Goal: Task Accomplishment & Management: Complete application form

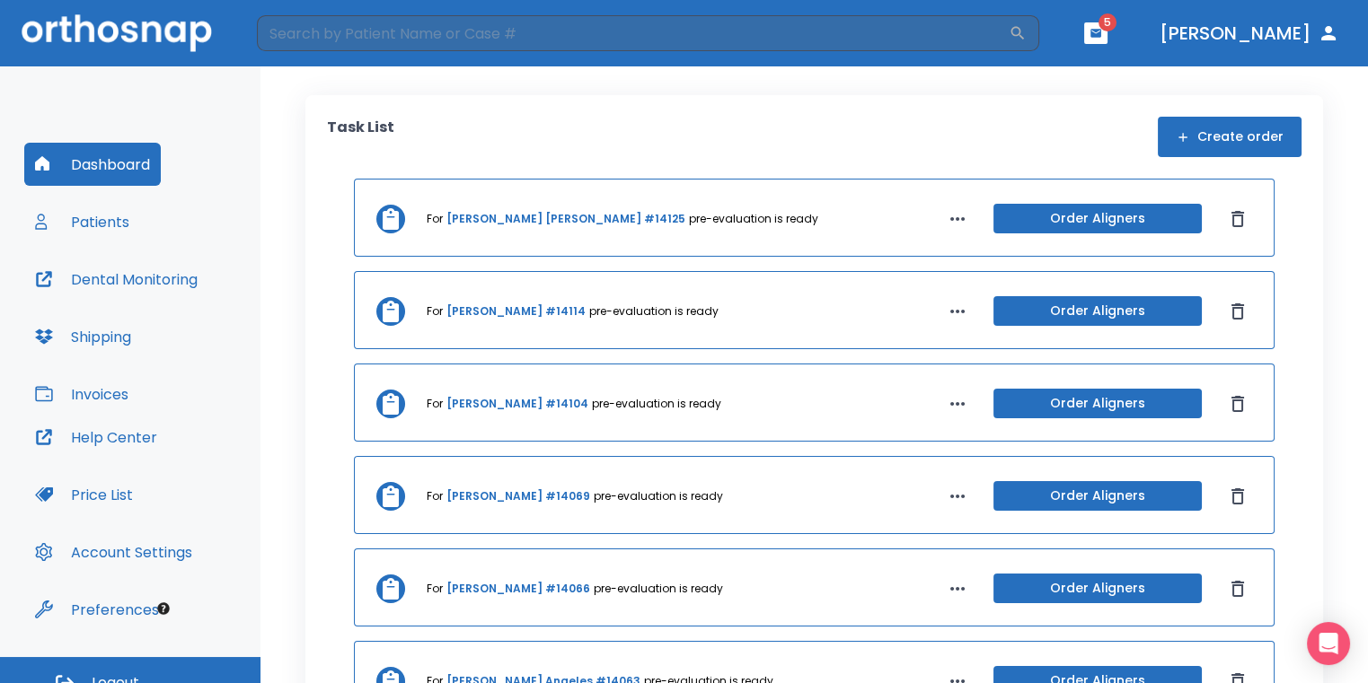
click at [1107, 35] on button "button" at bounding box center [1095, 33] width 23 height 22
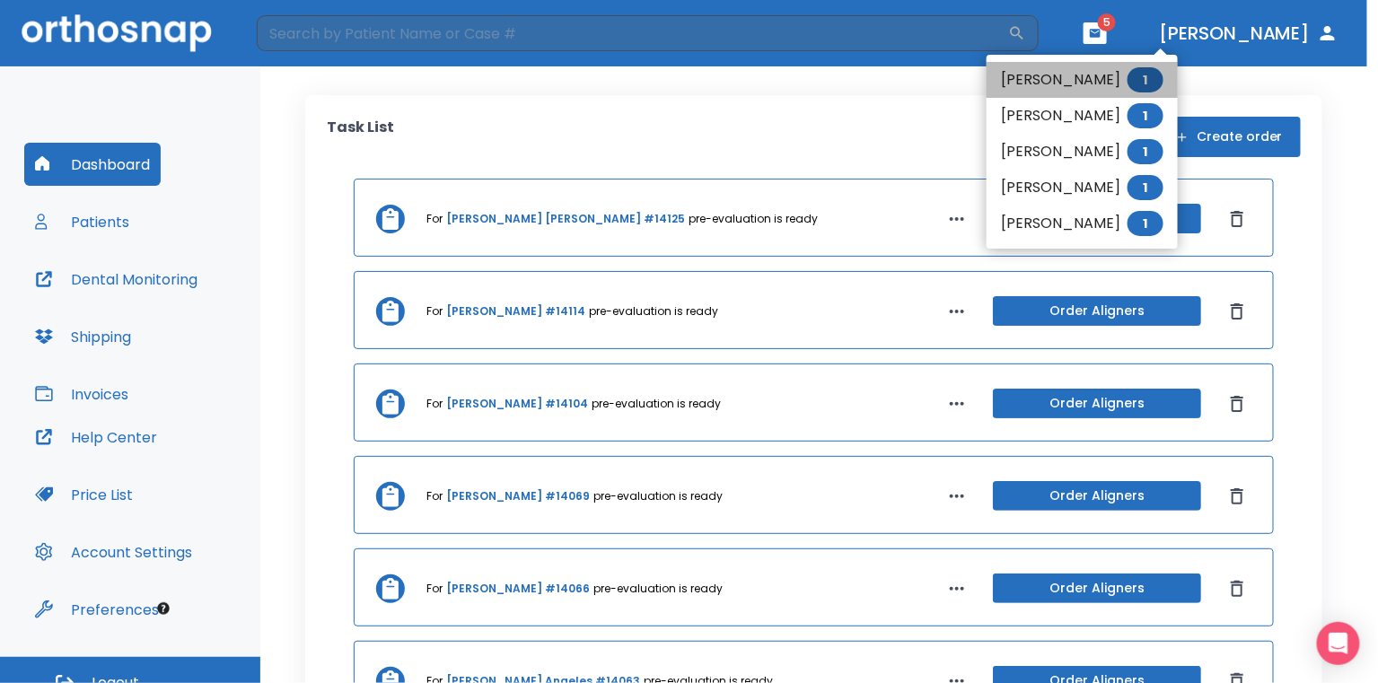
click at [1096, 83] on li "John Luckzak 1" at bounding box center [1082, 80] width 191 height 36
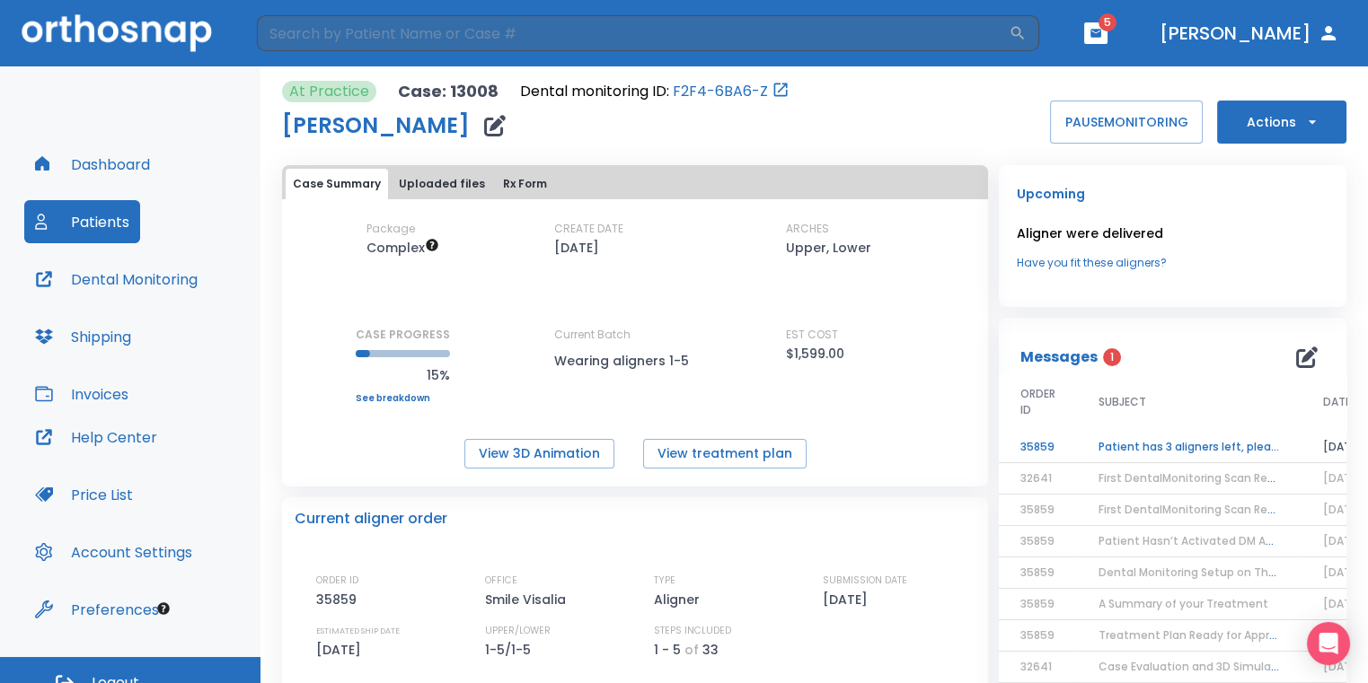
click at [1228, 447] on td "Patient has 3 aligners left, please order next set!" at bounding box center [1189, 447] width 224 height 31
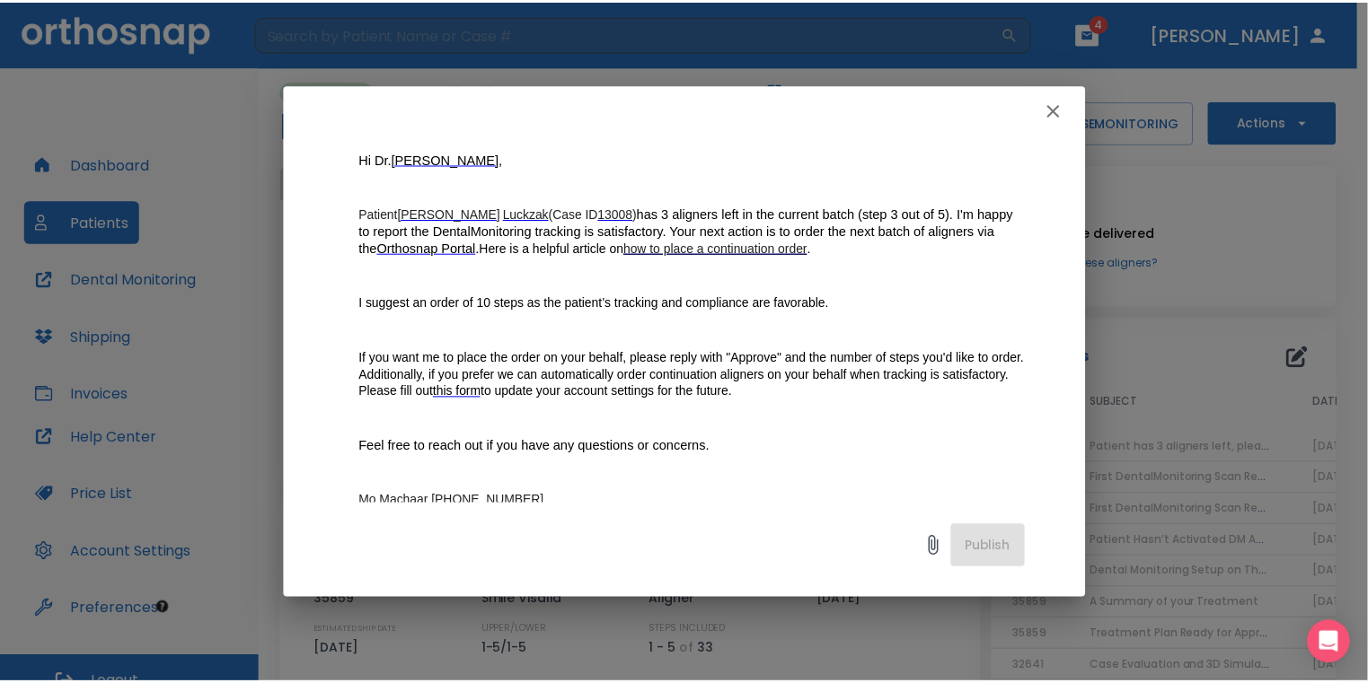
scroll to position [180, 0]
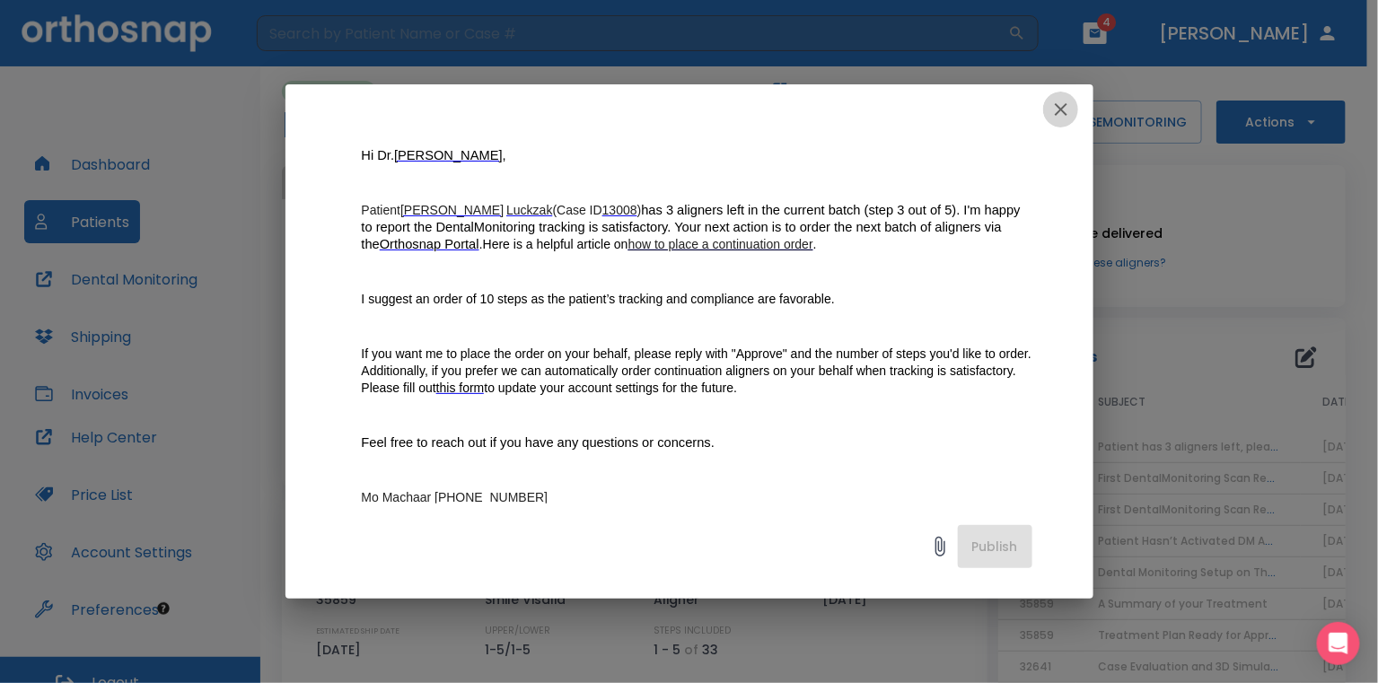
click at [1056, 109] on icon "button" at bounding box center [1062, 110] width 22 height 22
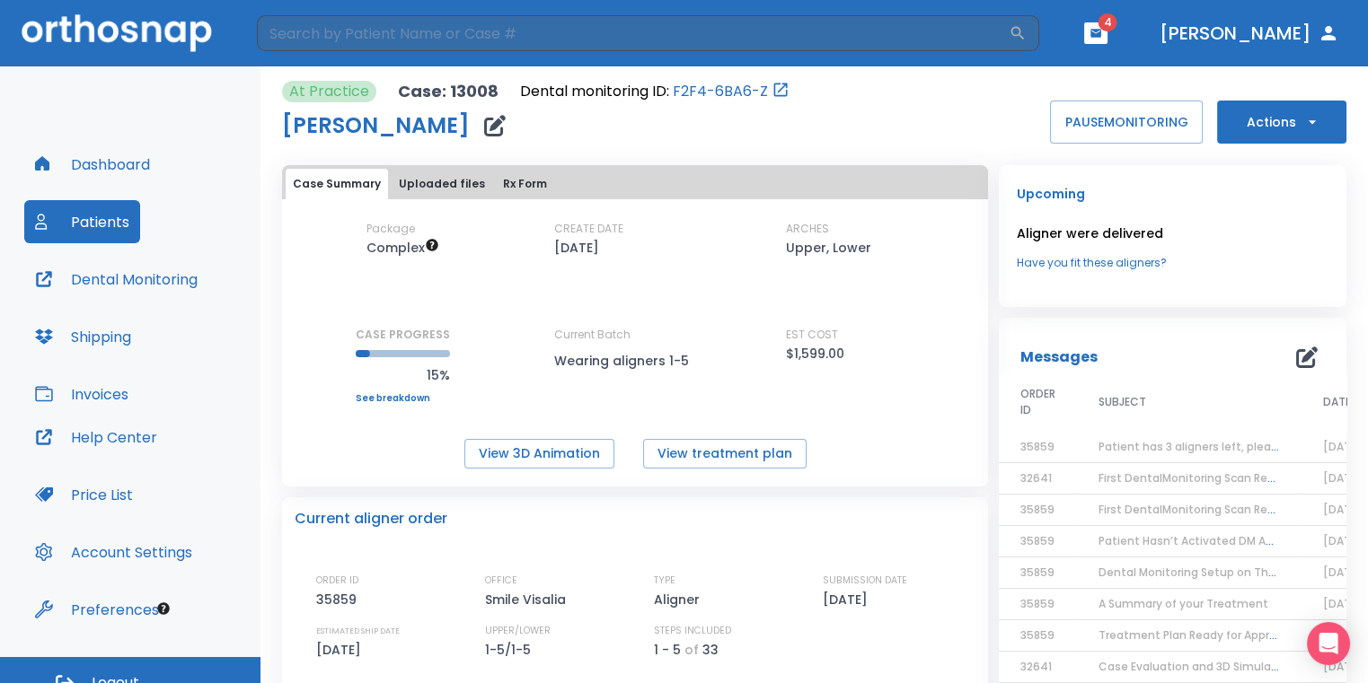
click at [1231, 122] on button "Actions" at bounding box center [1281, 122] width 129 height 43
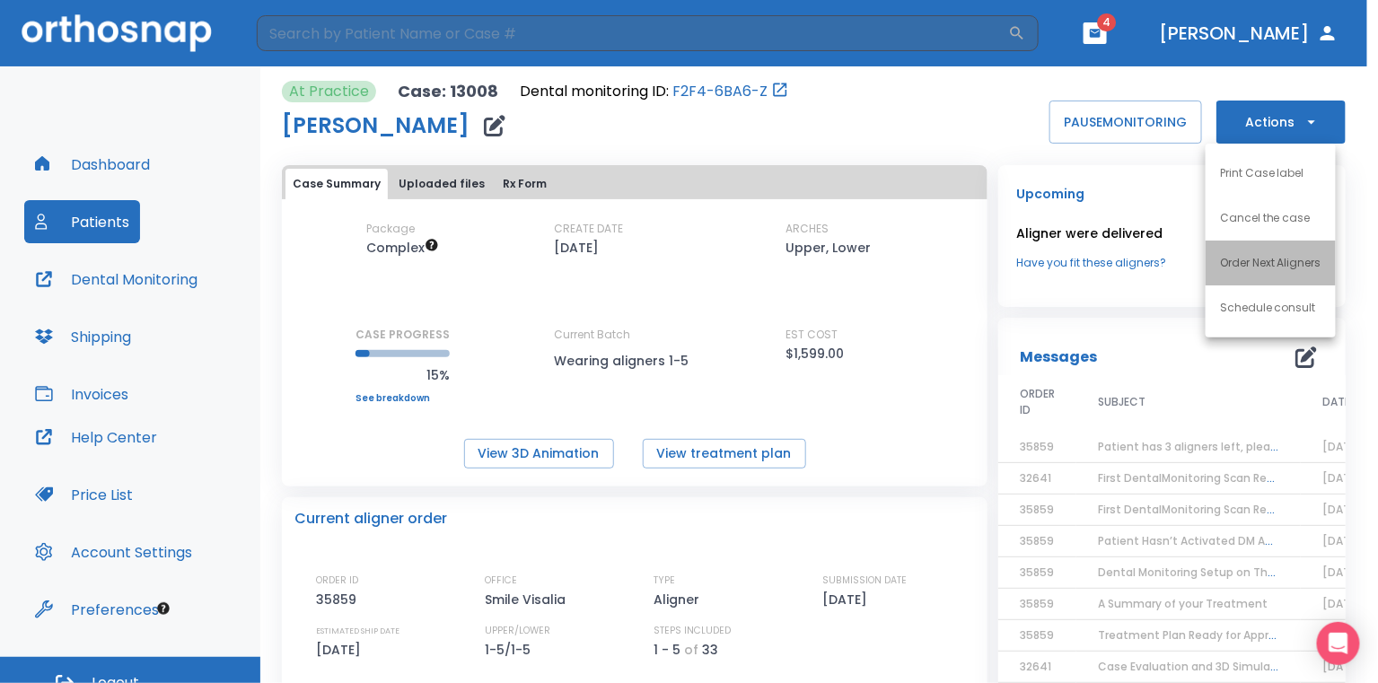
click at [1217, 260] on li "Order Next Aligners" at bounding box center [1271, 263] width 130 height 45
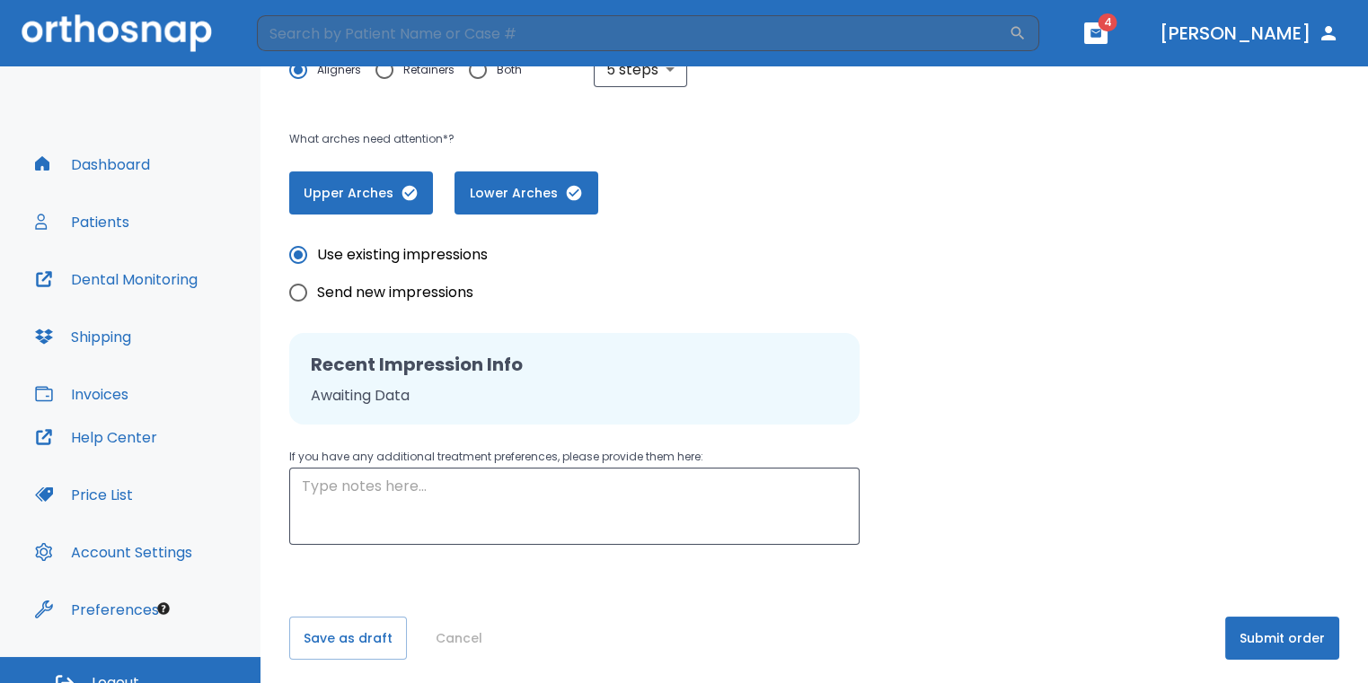
scroll to position [365, 0]
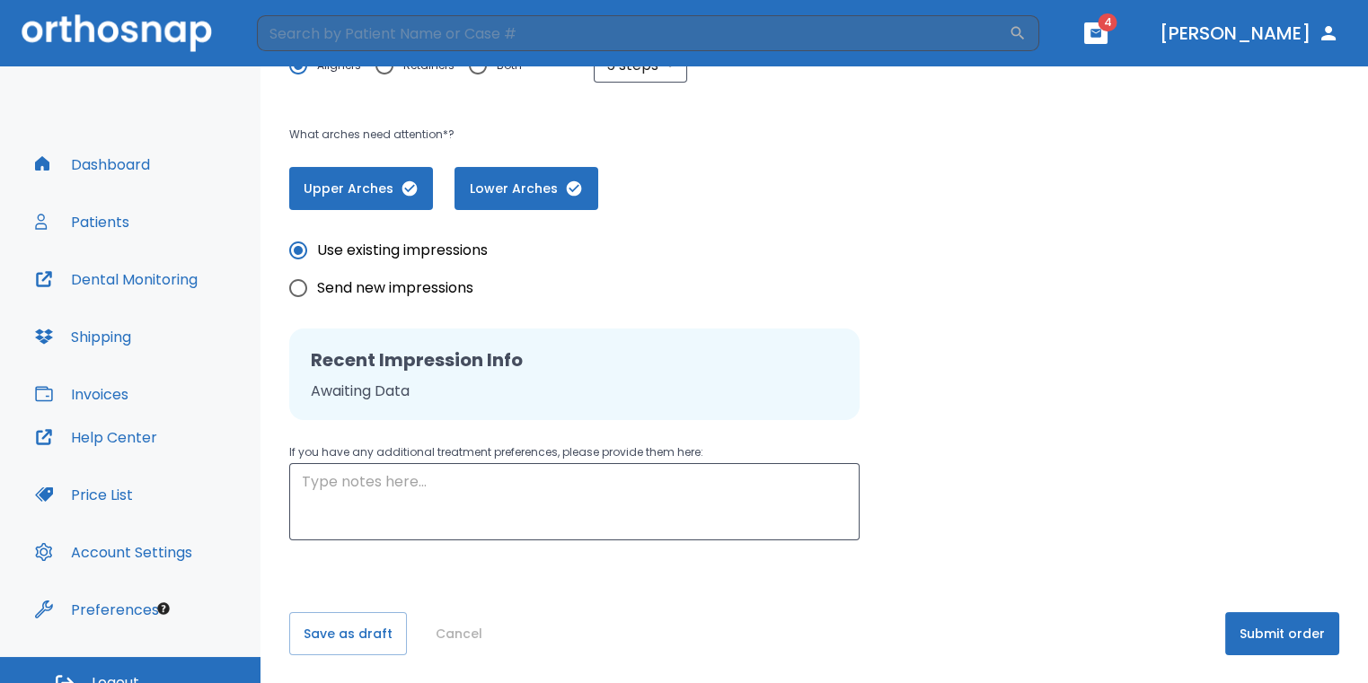
click at [1298, 635] on button "Submit order" at bounding box center [1282, 633] width 114 height 43
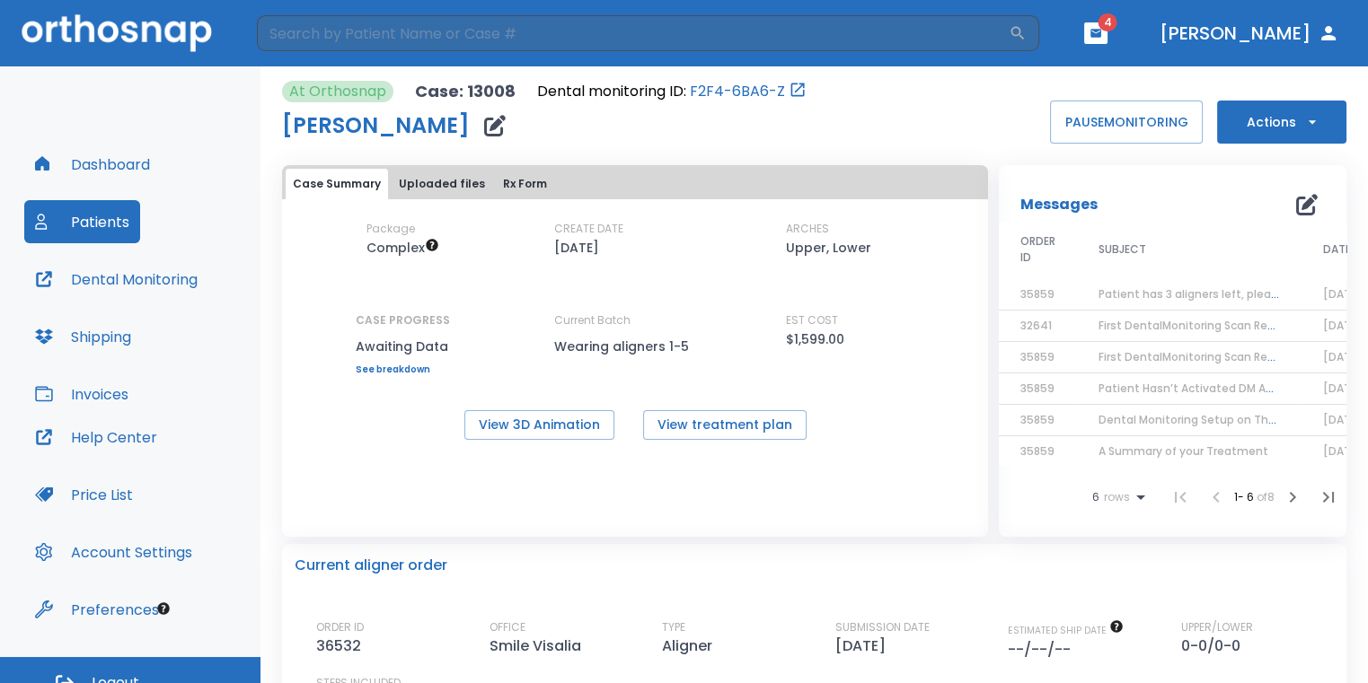
click at [1101, 34] on icon "button" at bounding box center [1095, 33] width 11 height 8
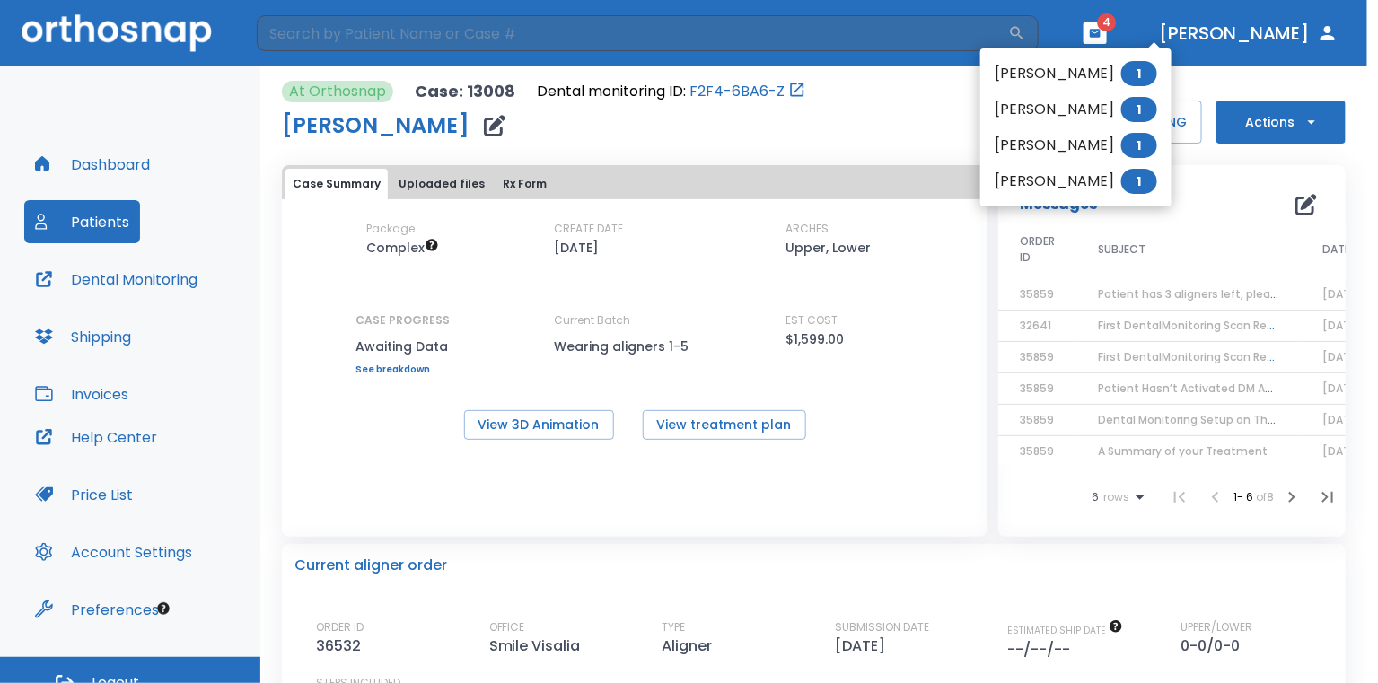
click at [1093, 69] on li "Katalina Garcia 1" at bounding box center [1076, 74] width 191 height 36
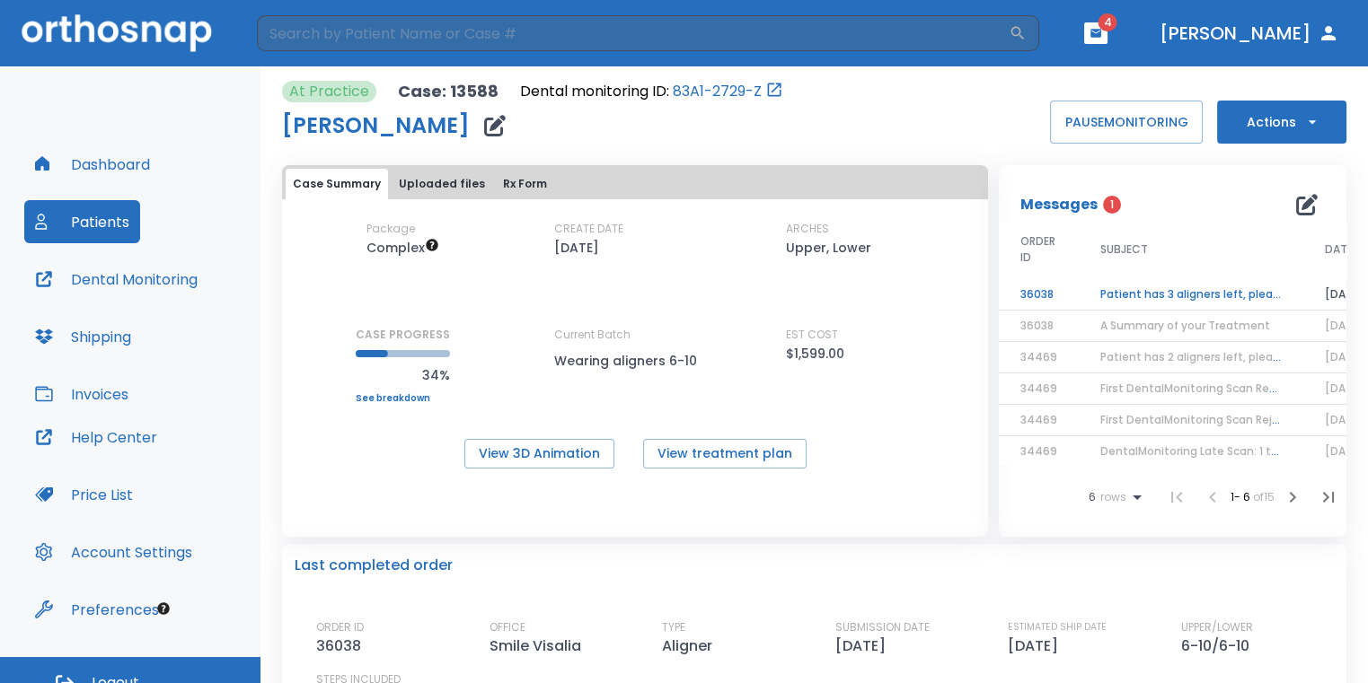
click at [1152, 299] on td "Patient has 3 aligners left, please order next set!" at bounding box center [1190, 294] width 224 height 31
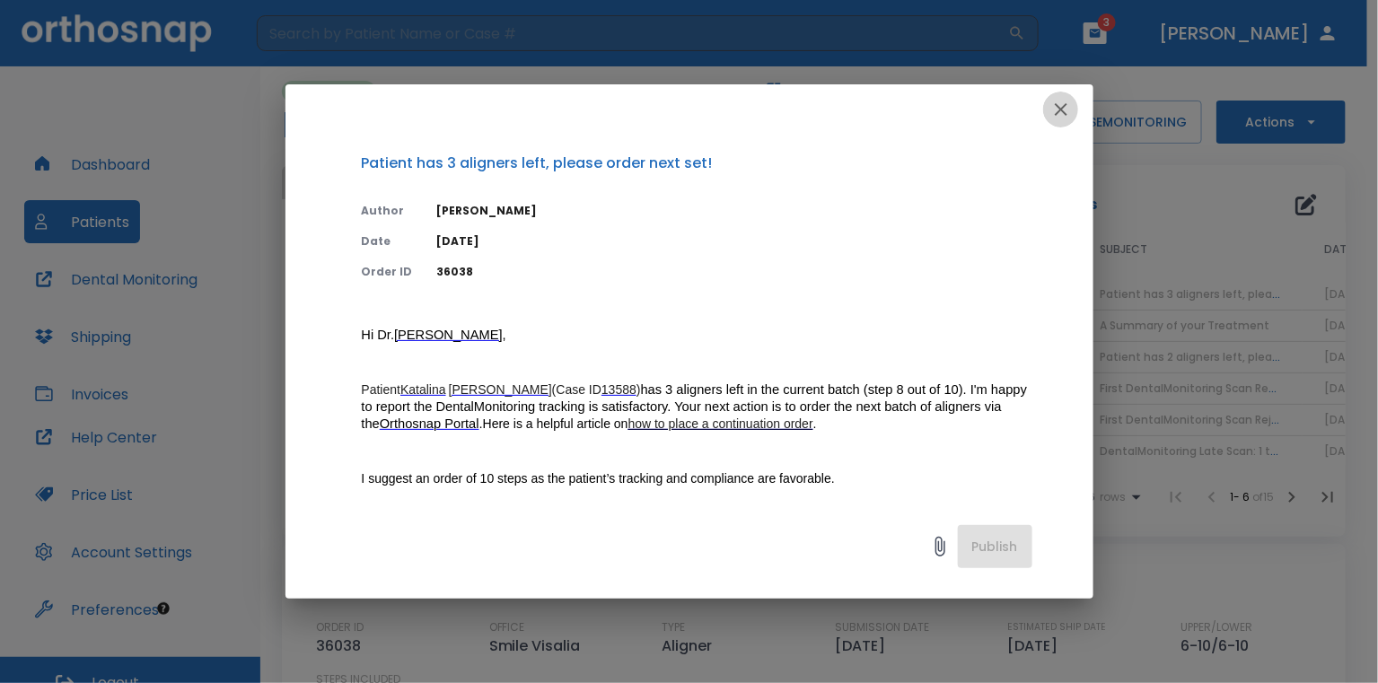
click at [1071, 111] on icon "button" at bounding box center [1062, 110] width 22 height 22
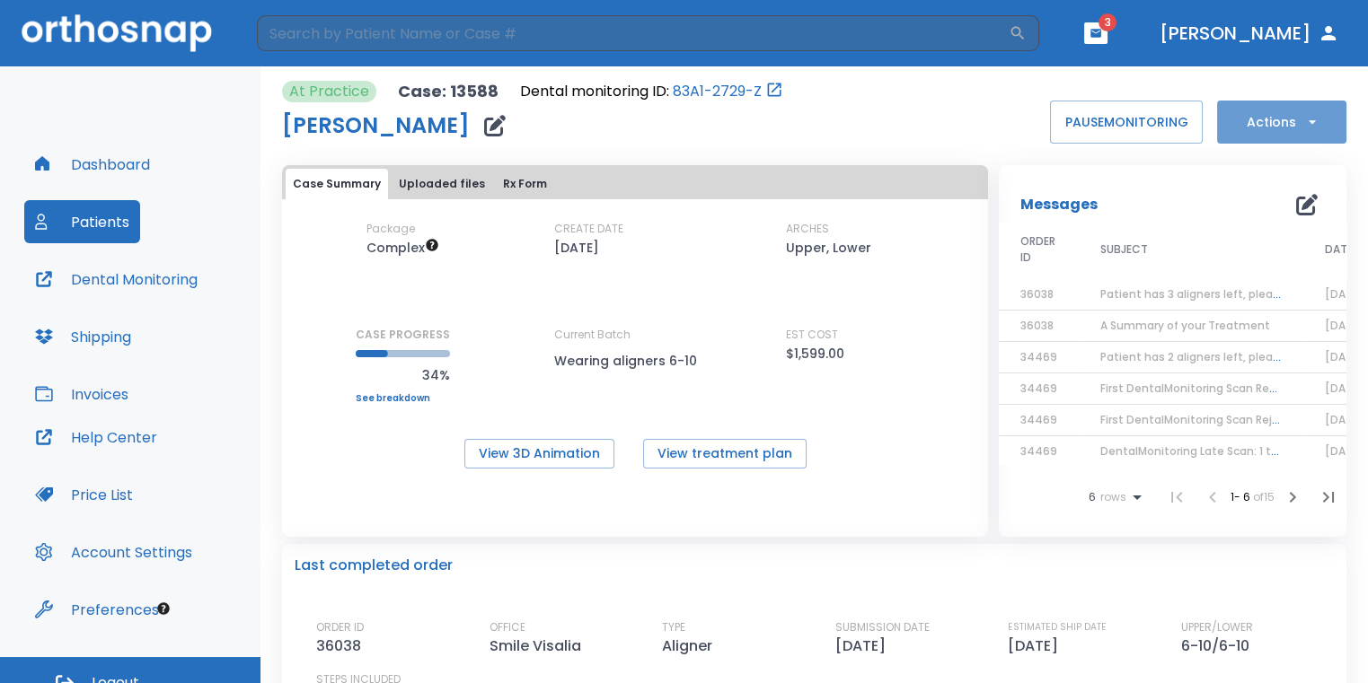
click at [1289, 115] on button "Actions" at bounding box center [1281, 122] width 129 height 43
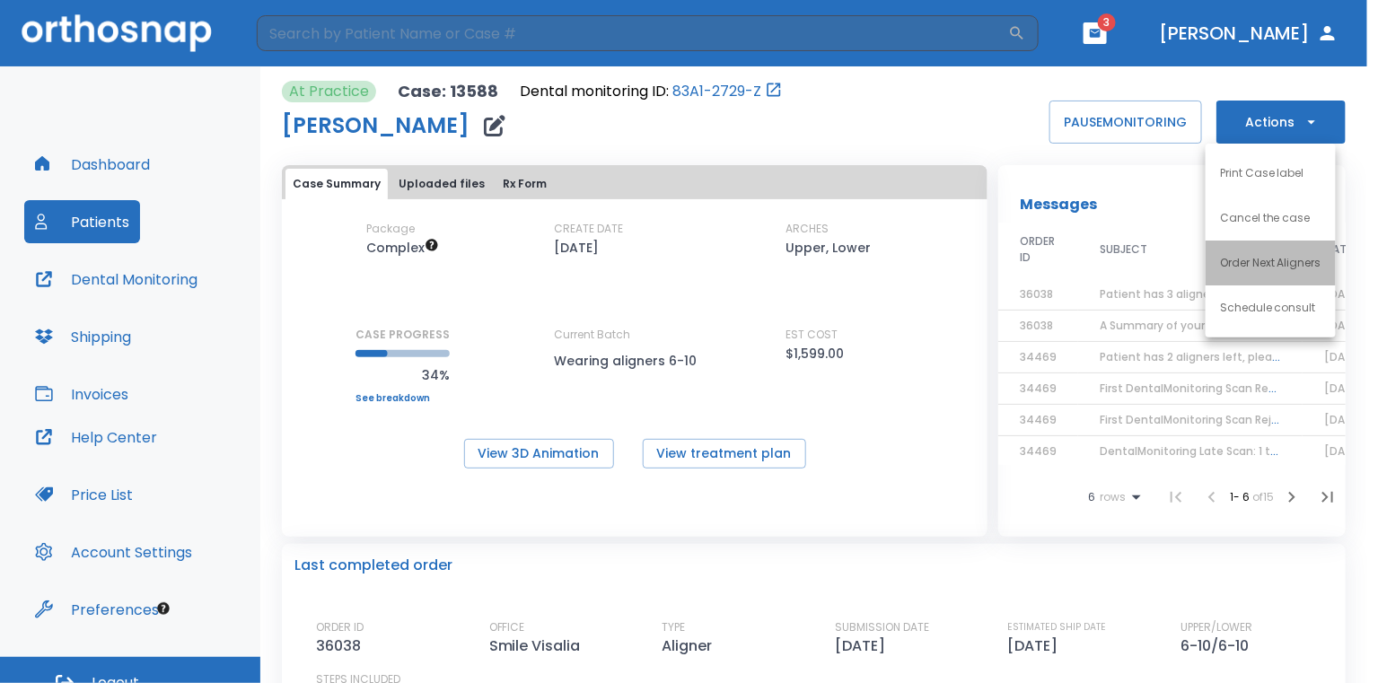
click at [1273, 268] on p "Order Next Aligners" at bounding box center [1270, 263] width 101 height 16
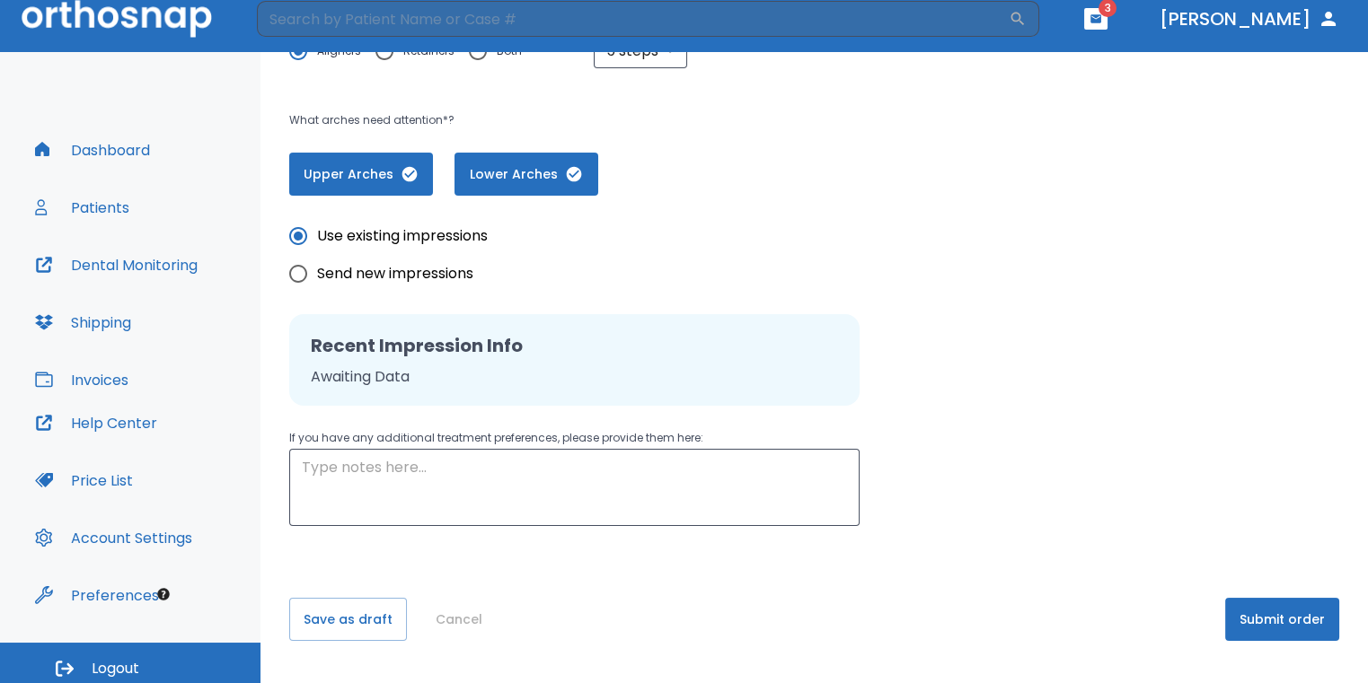
scroll to position [22, 0]
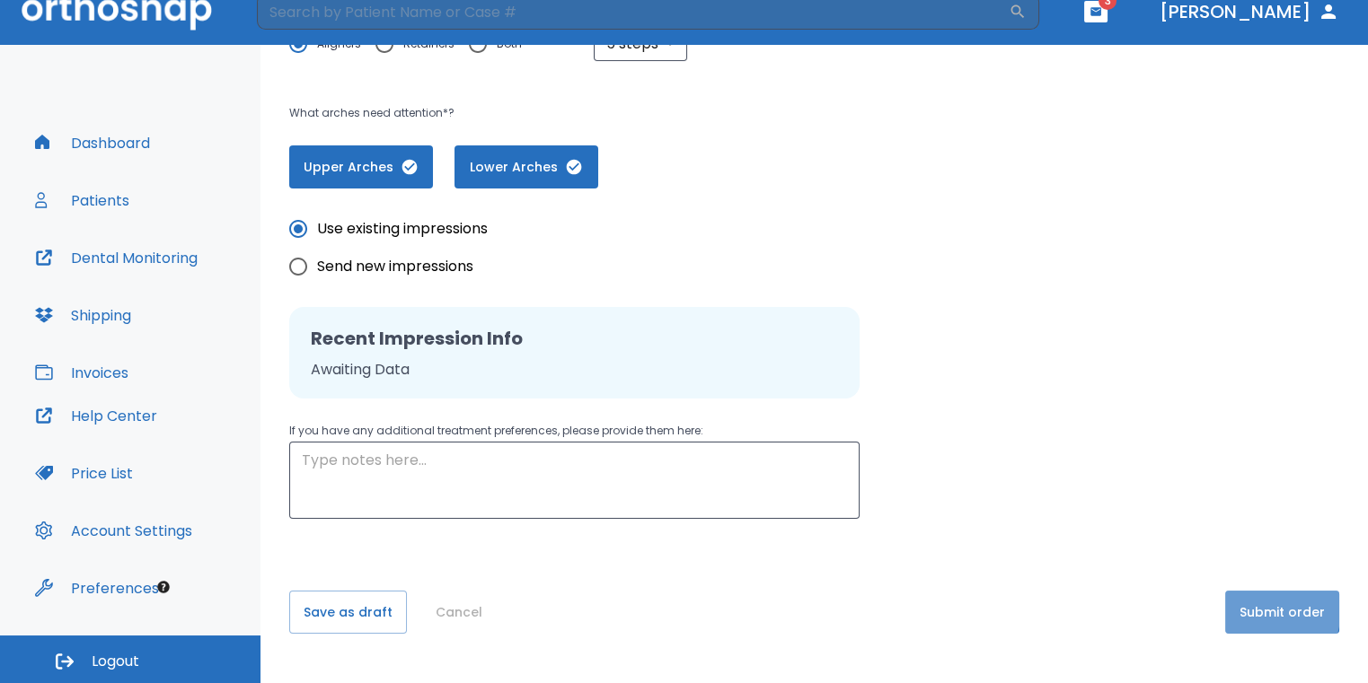
click at [1234, 607] on button "Submit order" at bounding box center [1282, 612] width 114 height 43
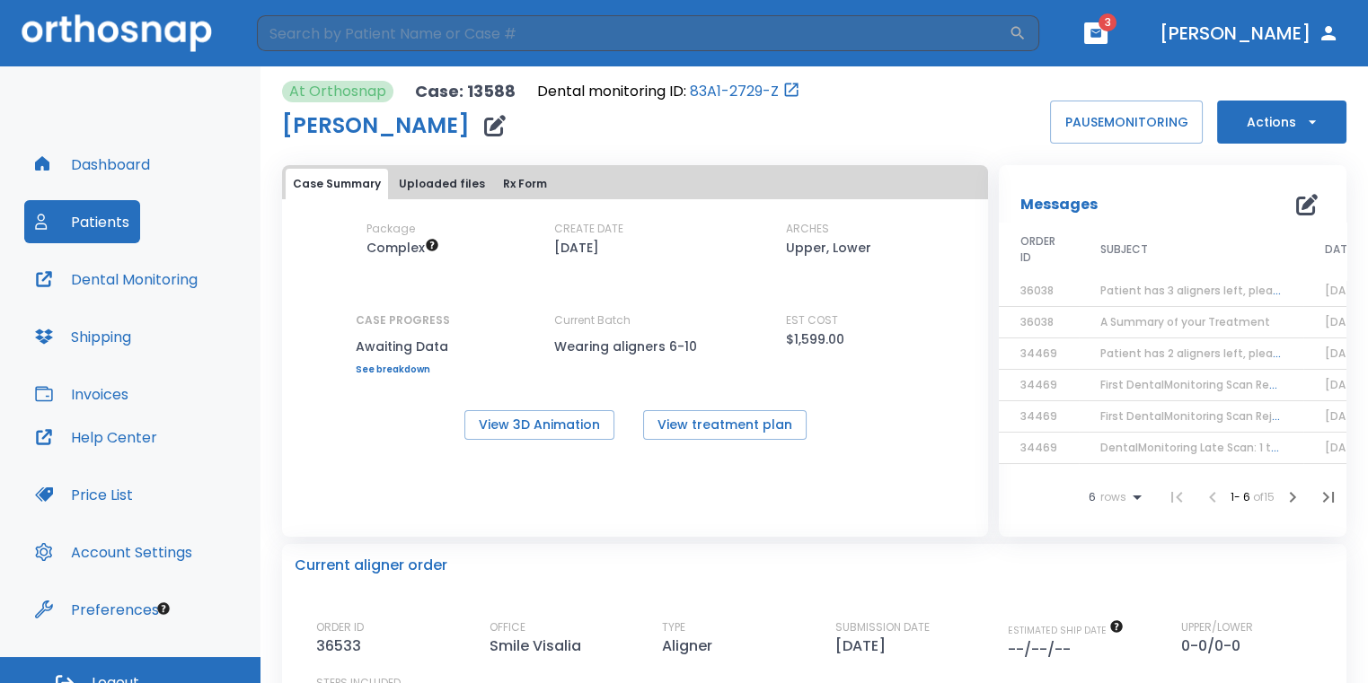
click at [1101, 35] on icon "button" at bounding box center [1095, 33] width 11 height 8
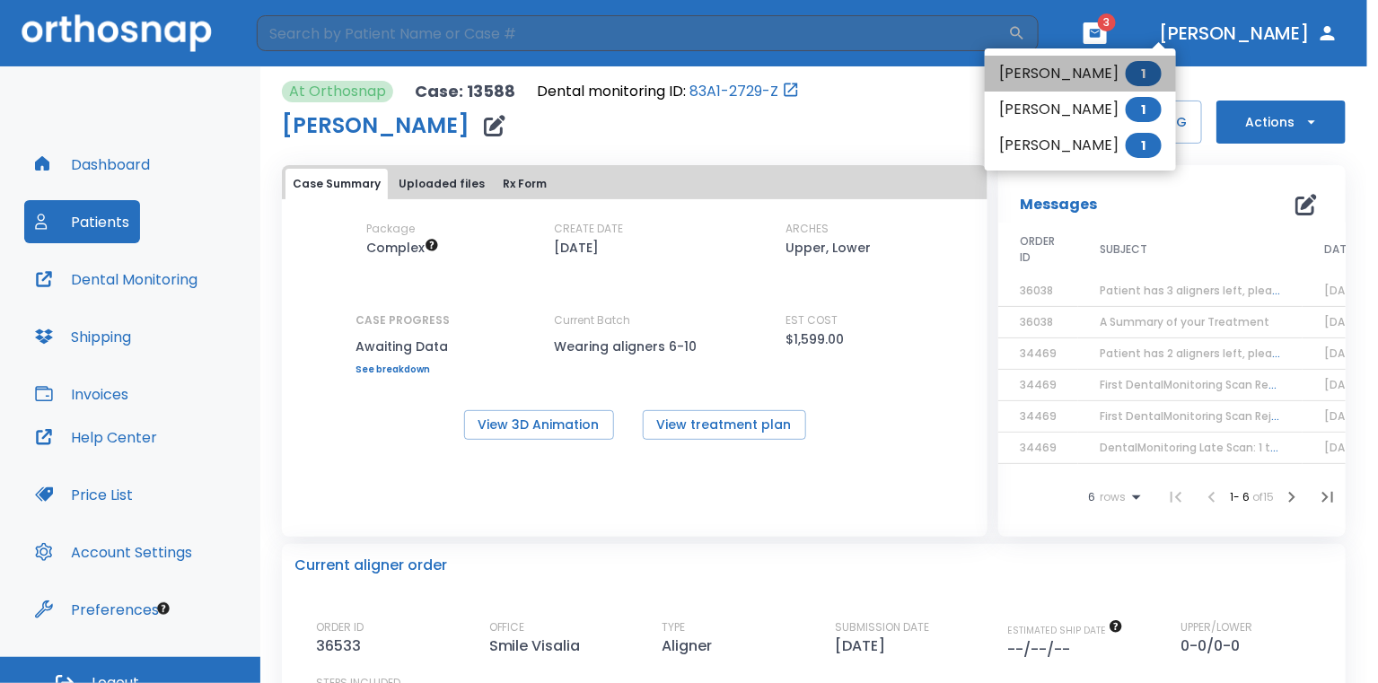
click at [1096, 73] on li "Gloria Martinez 1" at bounding box center [1080, 74] width 191 height 36
